Goal: Task Accomplishment & Management: Complete application form

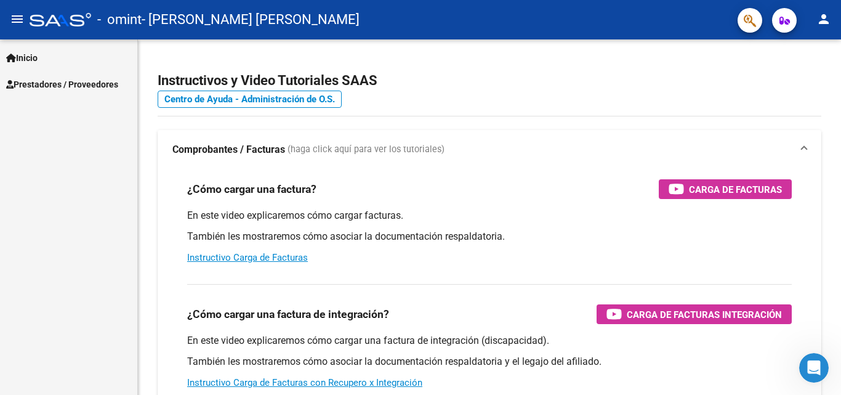
click at [45, 87] on span "Prestadores / Proveedores" at bounding box center [62, 85] width 112 height 14
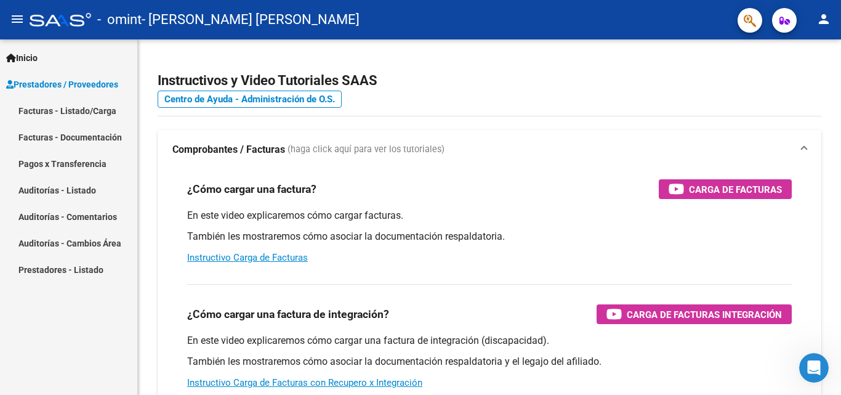
click at [57, 108] on link "Facturas - Listado/Carga" at bounding box center [68, 110] width 137 height 26
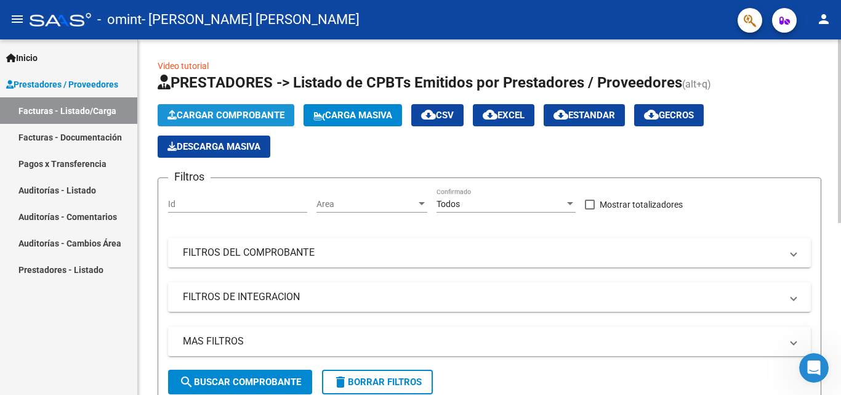
click at [239, 108] on button "Cargar Comprobante" at bounding box center [226, 115] width 137 height 22
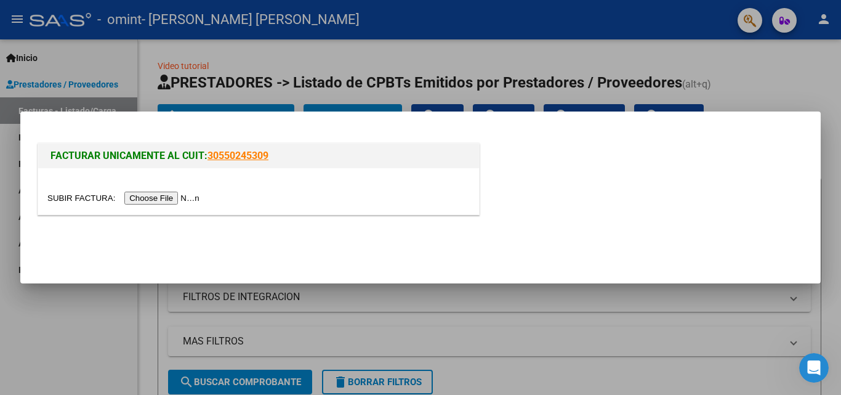
click at [182, 196] on input "file" at bounding box center [125, 197] width 156 height 13
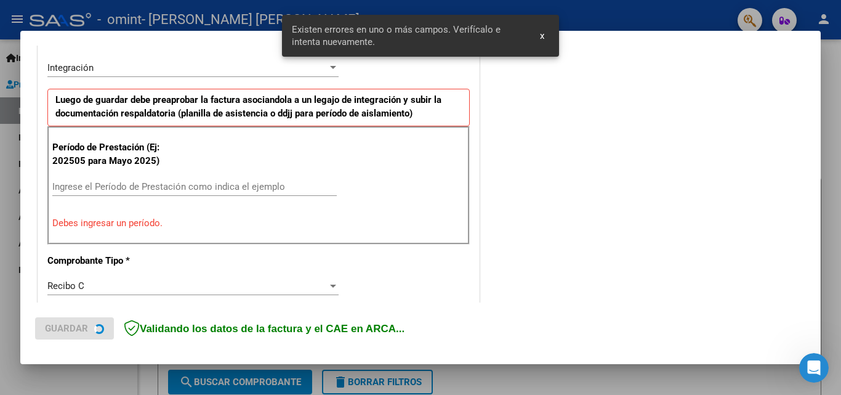
scroll to position [301, 0]
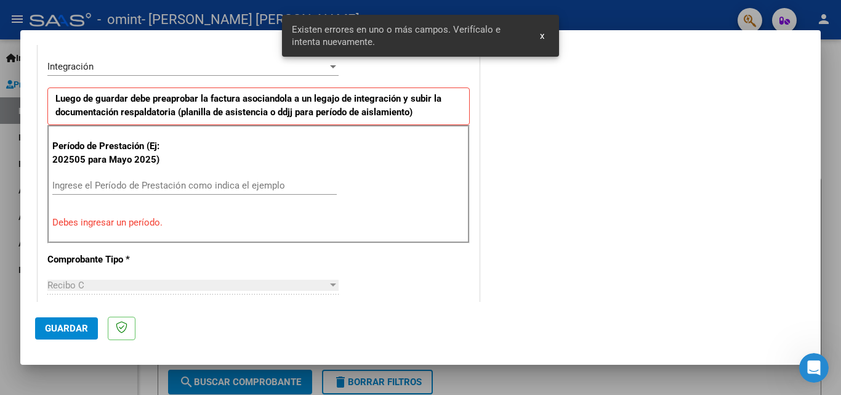
click at [544, 36] on span "x" at bounding box center [542, 35] width 4 height 11
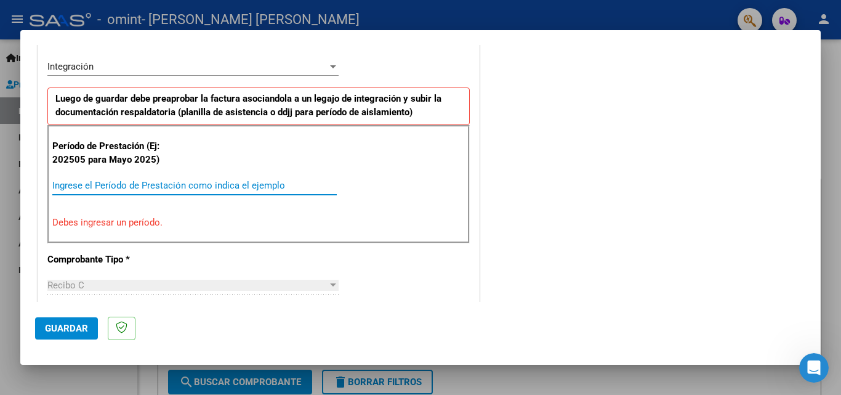
click at [138, 183] on input "Ingrese el Período de Prestación como indica el ejemplo" at bounding box center [194, 185] width 284 height 11
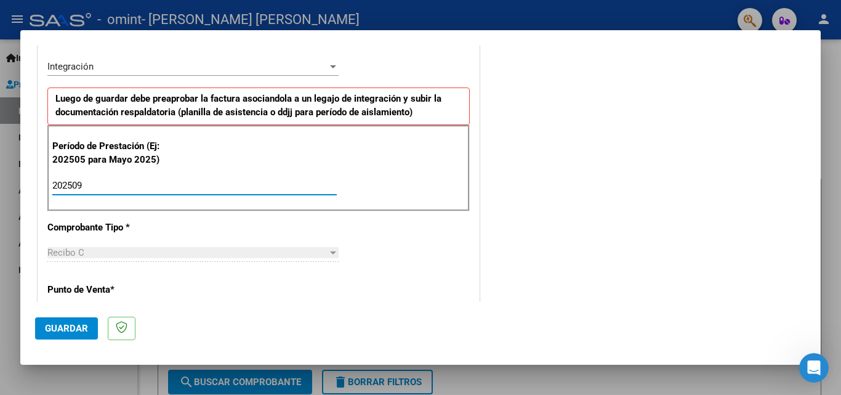
type input "202509"
click at [422, 228] on div "CUIT * 20-28117909-9 Ingresar CUIT ANALISIS PRESTADOR [PERSON_NAME] [PERSON_NAM…" at bounding box center [258, 361] width 441 height 926
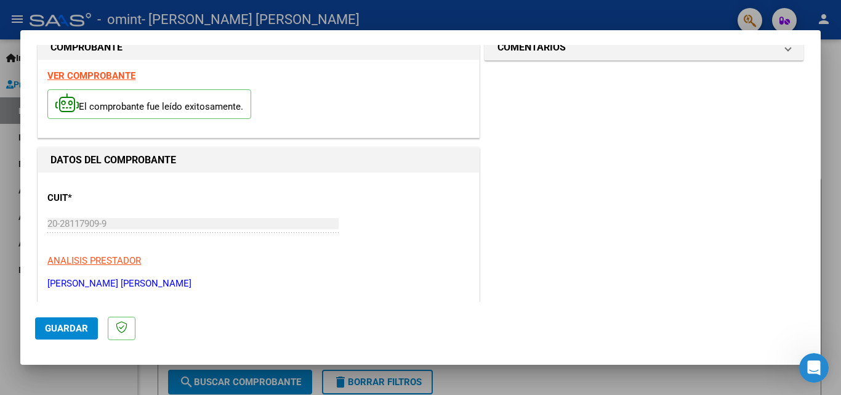
scroll to position [0, 0]
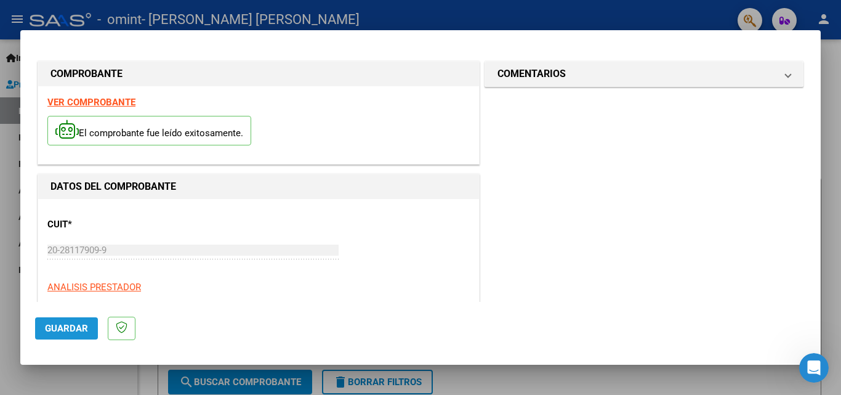
click at [64, 323] on span "Guardar" at bounding box center [66, 328] width 43 height 11
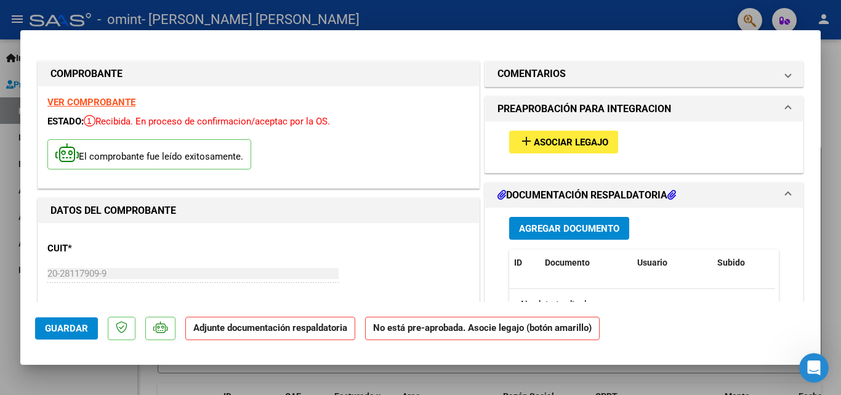
click at [562, 142] on span "Asociar Legajo" at bounding box center [571, 142] width 74 height 11
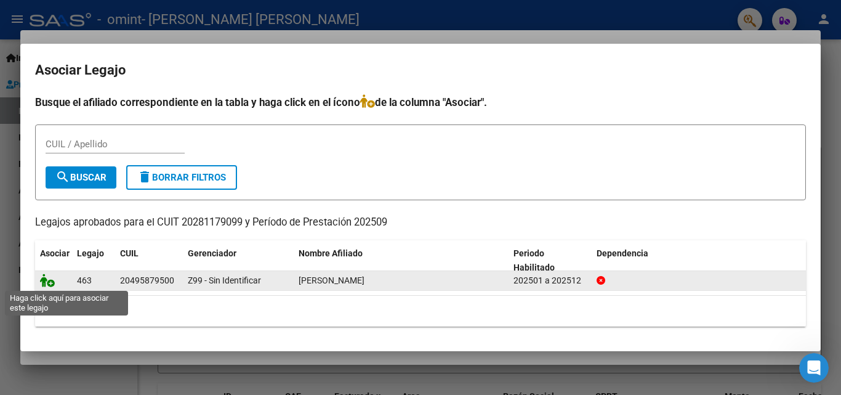
click at [47, 282] on icon at bounding box center [47, 280] width 15 height 14
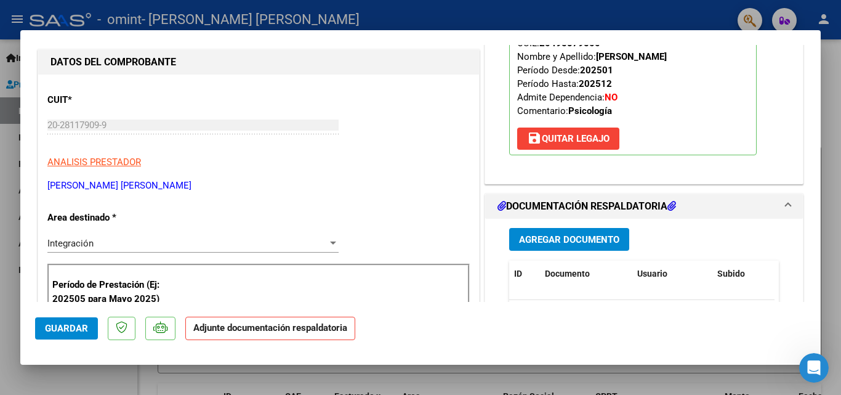
scroll to position [246, 0]
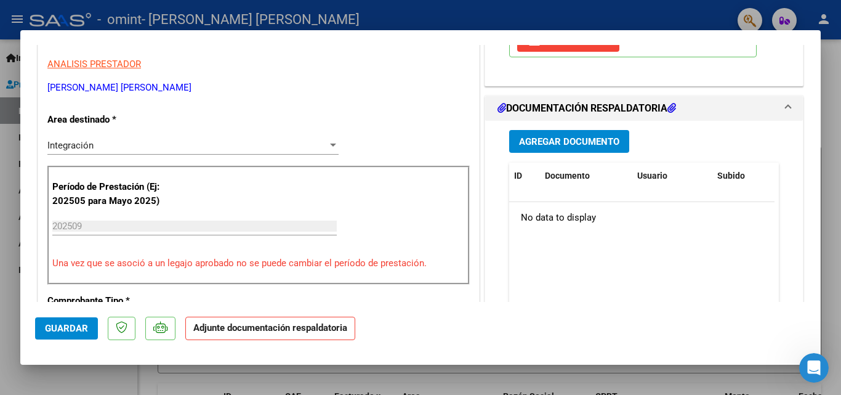
click at [577, 137] on span "Agregar Documento" at bounding box center [569, 141] width 100 height 11
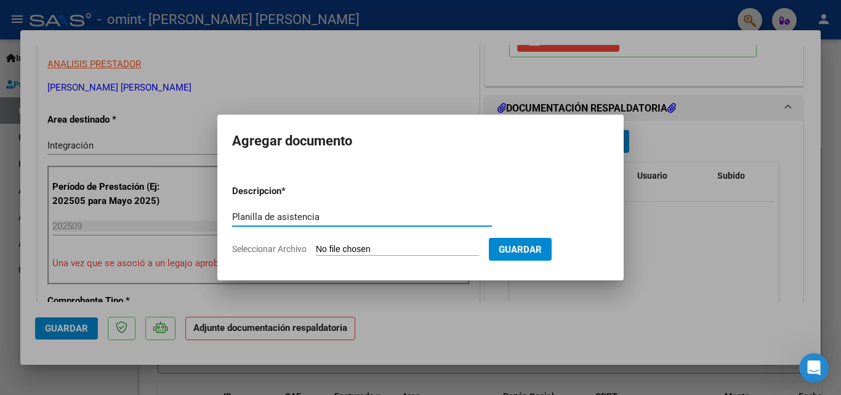
type input "Planilla de asistencia"
click at [363, 248] on input "Seleccionar Archivo" at bounding box center [397, 250] width 163 height 12
type input "C:\fakepath\[PERSON_NAME] - Asistencia Psicológica - Setiembre 2025.pdf"
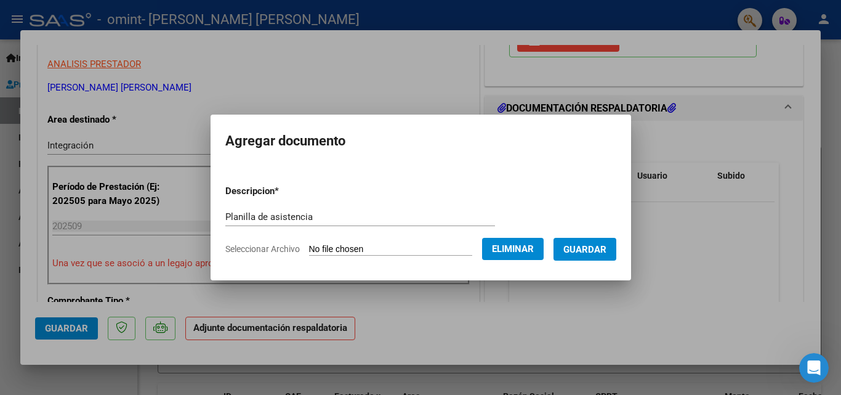
click at [600, 246] on span "Guardar" at bounding box center [584, 249] width 43 height 11
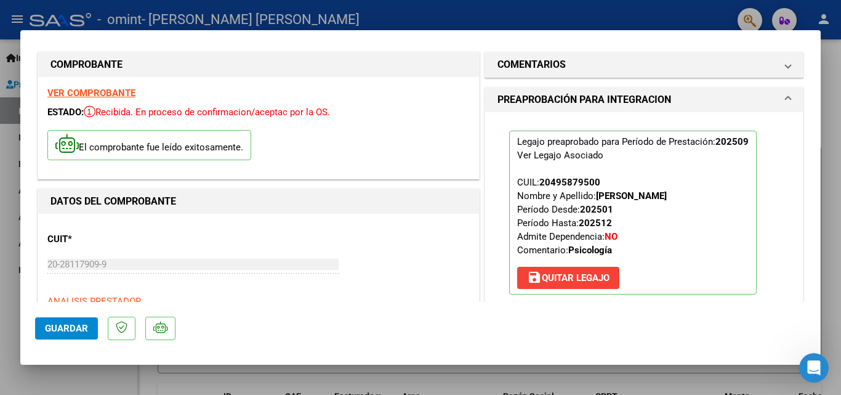
scroll to position [0, 0]
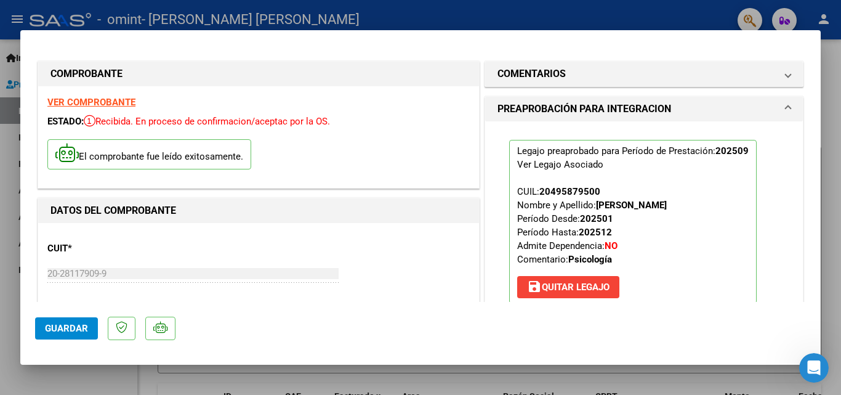
click at [71, 326] on span "Guardar" at bounding box center [66, 328] width 43 height 11
